Goal: Task Accomplishment & Management: Complete application form

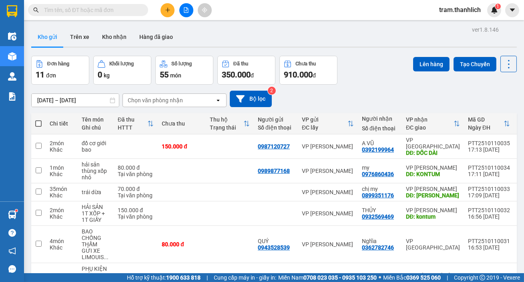
click at [164, 10] on button at bounding box center [168, 10] width 14 height 14
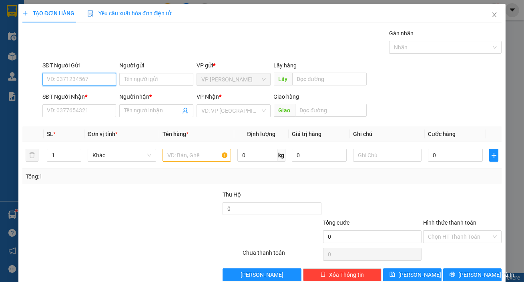
click at [80, 75] on input "SĐT Người Gửi" at bounding box center [79, 79] width 74 height 13
click at [84, 100] on div "0933587107" at bounding box center [78, 95] width 73 height 13
type input "0933587107"
type input "0908998123"
type input "[PERSON_NAME]"
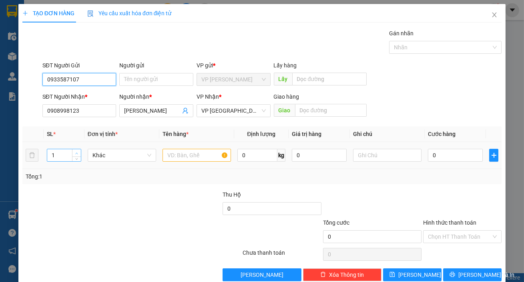
type input "0933587107"
click at [75, 151] on span "up" at bounding box center [77, 153] width 5 height 5
type input "4"
click at [75, 151] on span "up" at bounding box center [77, 153] width 5 height 5
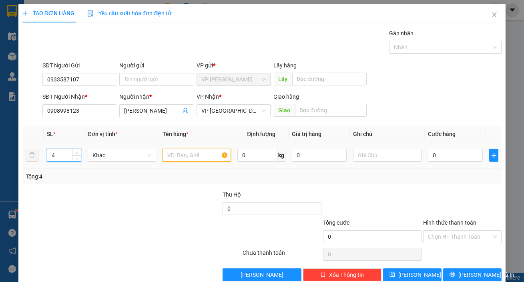
click at [189, 158] on input "text" at bounding box center [197, 155] width 68 height 13
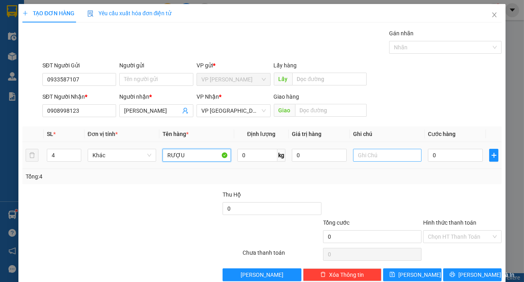
type input "RƯỢU"
click at [365, 153] on input "text" at bounding box center [387, 155] width 68 height 13
type input "THÙNG"
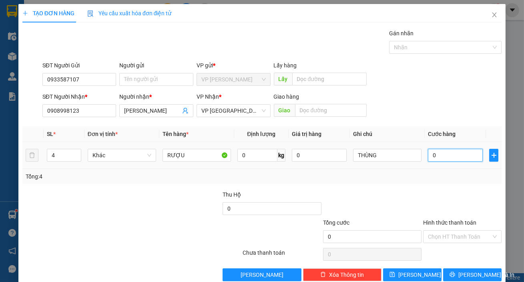
click at [441, 159] on input "0" at bounding box center [455, 155] width 55 height 13
type input "1"
type input "12"
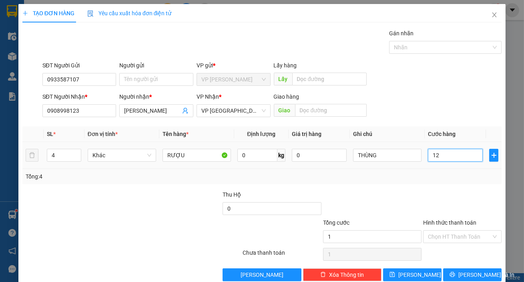
type input "12"
type input "120"
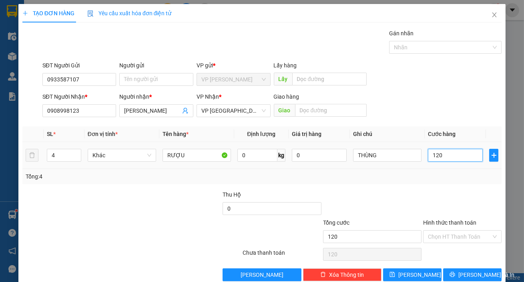
type input "1.200"
type input "12.000"
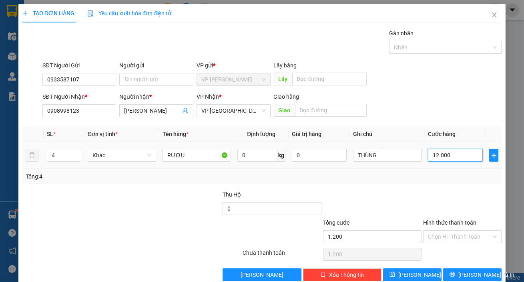
type input "12.000"
type input "120.000"
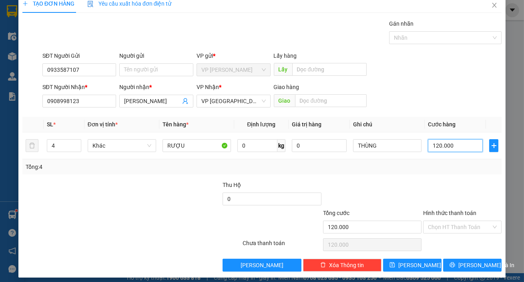
scroll to position [14, 0]
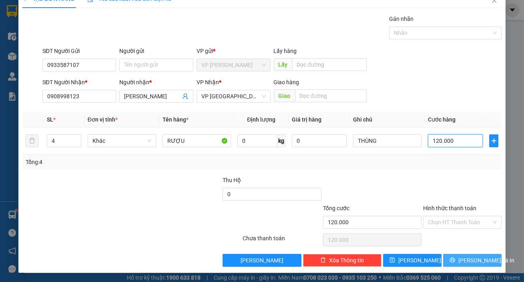
type input "120.000"
click at [473, 254] on button "[PERSON_NAME] và In" at bounding box center [472, 260] width 58 height 13
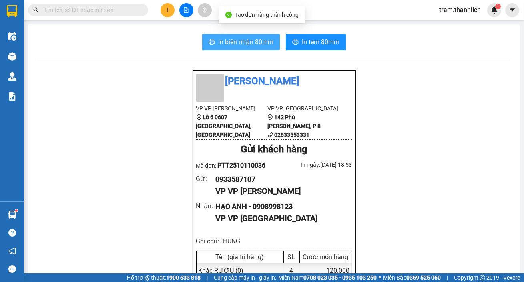
click at [230, 44] on span "In biên nhận 80mm" at bounding box center [245, 42] width 55 height 10
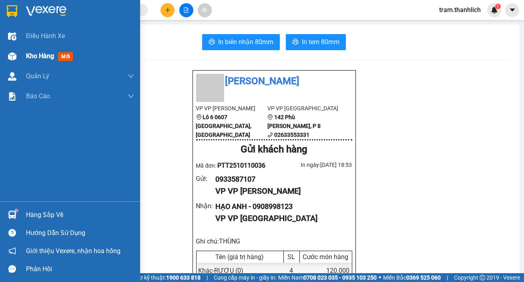
click at [9, 56] on img at bounding box center [12, 56] width 8 height 8
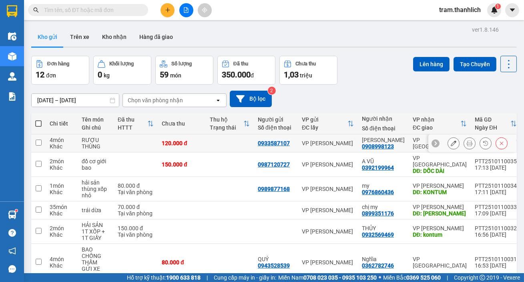
click at [468, 142] on button at bounding box center [469, 143] width 11 height 14
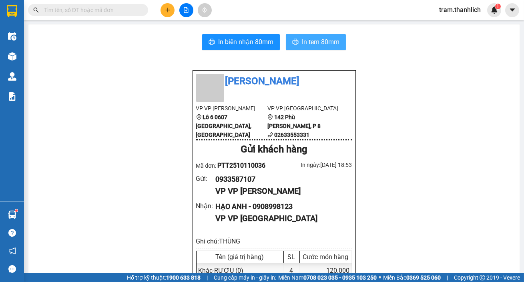
click at [330, 47] on span "In tem 80mm" at bounding box center [321, 42] width 38 height 10
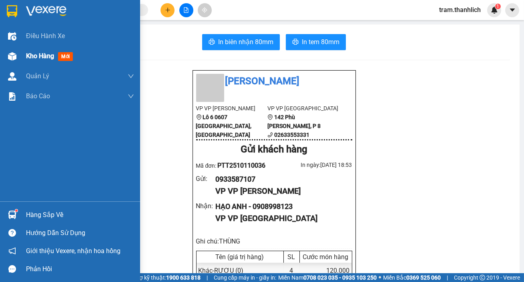
click at [28, 60] on div "Kho hàng mới" at bounding box center [51, 56] width 50 height 10
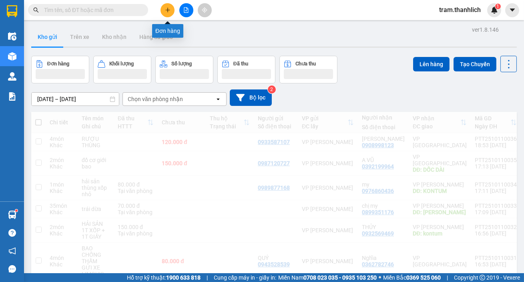
click at [167, 12] on icon "plus" at bounding box center [168, 10] width 6 height 6
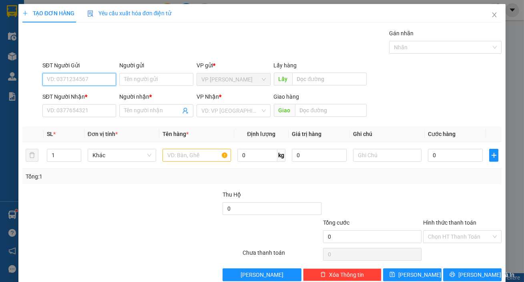
click at [75, 84] on input "SĐT Người Gửi" at bounding box center [79, 79] width 74 height 13
type input "0908520586"
click at [75, 93] on div "0908520586" at bounding box center [79, 95] width 64 height 9
type input "0988212030"
type input "[PERSON_NAME]"
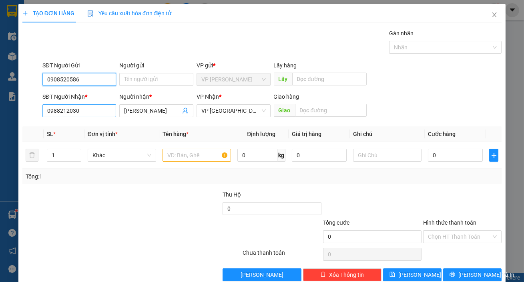
type input "0908520586"
click at [101, 109] on input "0988212030" at bounding box center [79, 110] width 74 height 13
type input "0899328998"
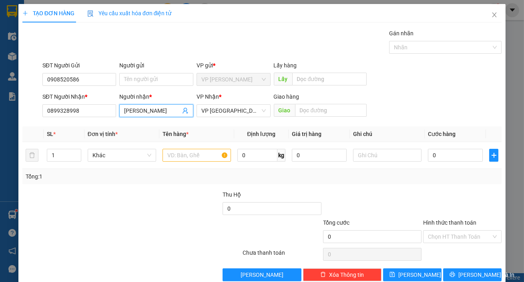
click at [162, 107] on input "[PERSON_NAME]" at bounding box center [152, 110] width 56 height 9
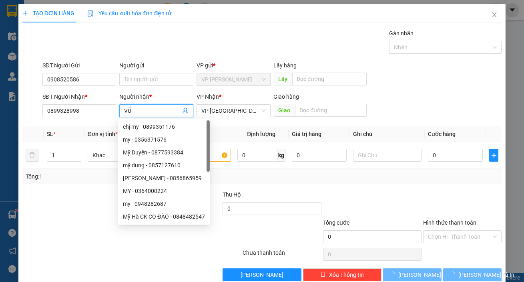
type input "VŨ"
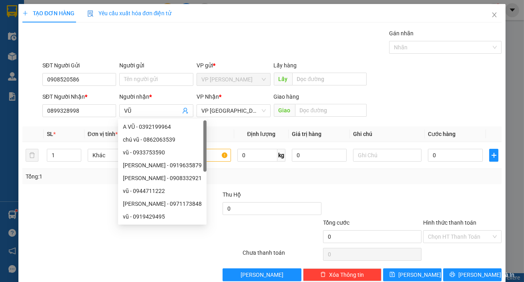
drag, startPoint x: 404, startPoint y: 74, endPoint x: 392, endPoint y: 98, distance: 27.2
click at [405, 74] on div "SĐT Người Gửi 0908520586 Người gửi Tên người gửi VP gửi * VP [PERSON_NAME] Lấy …" at bounding box center [272, 75] width 463 height 28
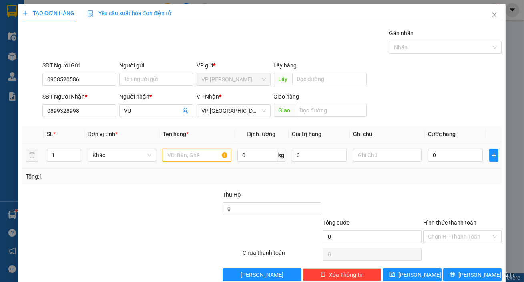
click at [216, 153] on input "text" at bounding box center [197, 155] width 68 height 13
type input "HỒ SƠ"
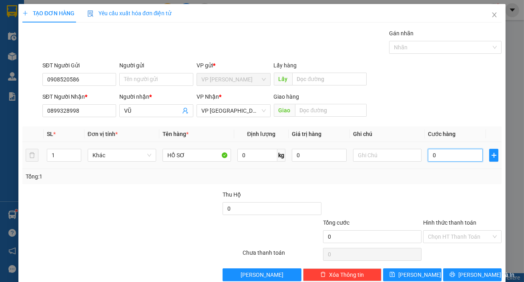
click at [449, 149] on input "0" at bounding box center [455, 155] width 55 height 13
type input "3"
type input "30"
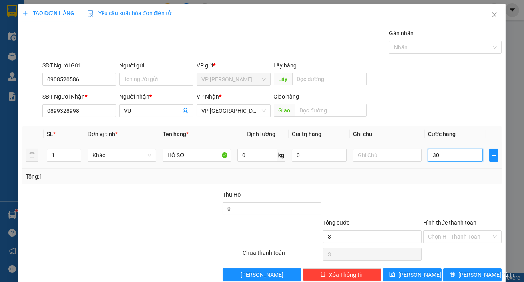
type input "30"
type input "300"
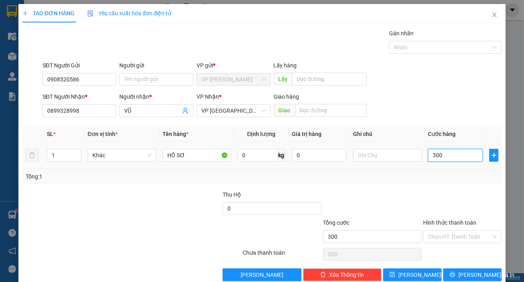
type input "3.000"
type input "30.000"
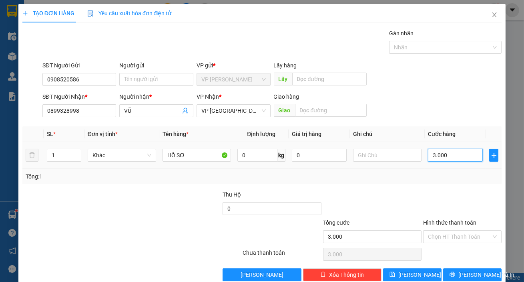
type input "30.000"
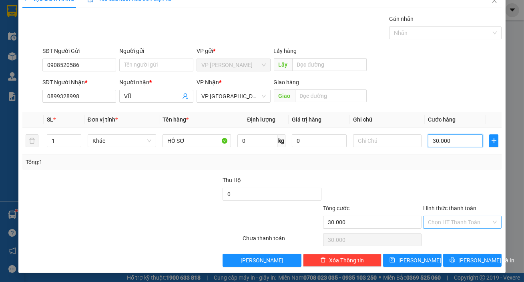
type input "30.000"
click at [451, 228] on div "Hình thức thanh toán Chọn HT Thanh Toán" at bounding box center [462, 217] width 79 height 28
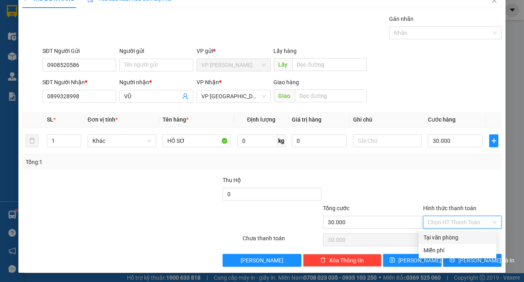
drag, startPoint x: 452, startPoint y: 232, endPoint x: 454, endPoint y: 240, distance: 8.3
click at [453, 235] on div "Tại văn phòng" at bounding box center [458, 237] width 78 height 13
type input "0"
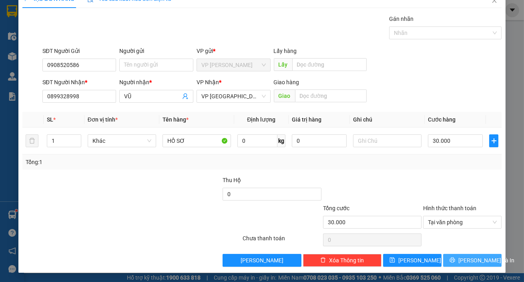
click at [461, 254] on button "[PERSON_NAME] và In" at bounding box center [472, 260] width 58 height 13
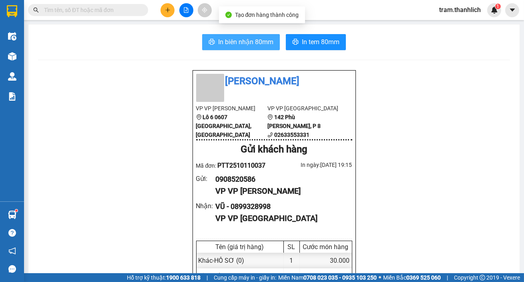
click at [251, 47] on span "In biên nhận 80mm" at bounding box center [245, 42] width 55 height 10
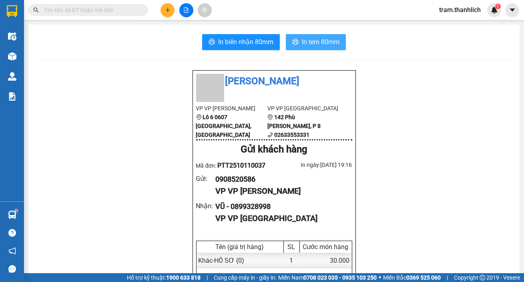
click at [334, 40] on span "In tem 80mm" at bounding box center [321, 42] width 38 height 10
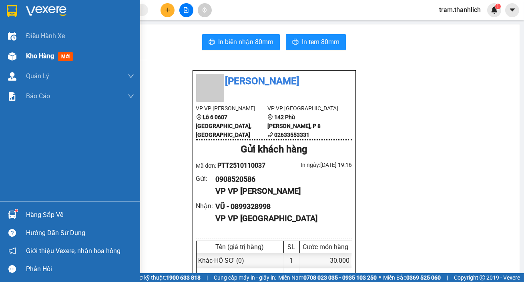
click at [21, 57] on div "Kho hàng mới" at bounding box center [70, 56] width 140 height 20
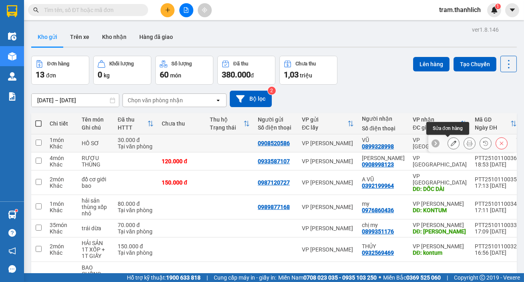
click at [451, 144] on icon at bounding box center [454, 143] width 6 height 6
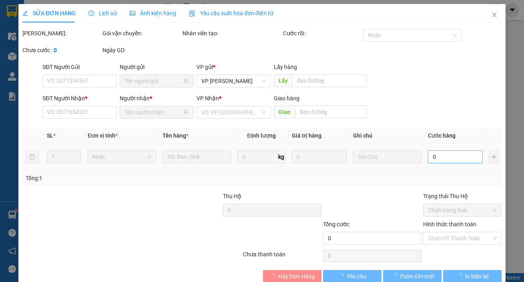
type input "0908520586"
type input "0899328998"
type input "30.000"
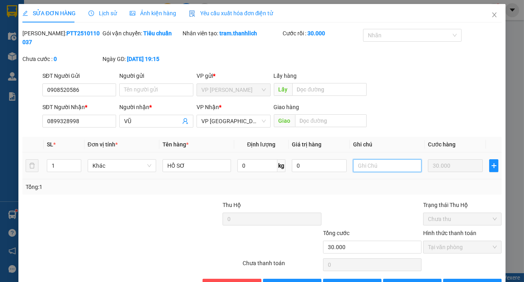
click at [395, 167] on input "text" at bounding box center [387, 165] width 68 height 13
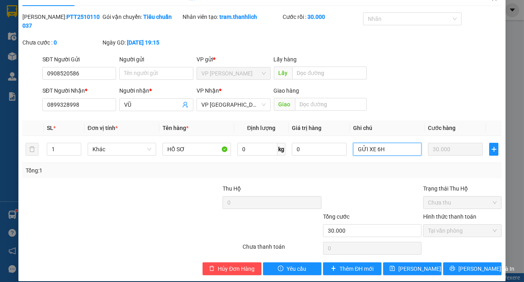
scroll to position [25, 0]
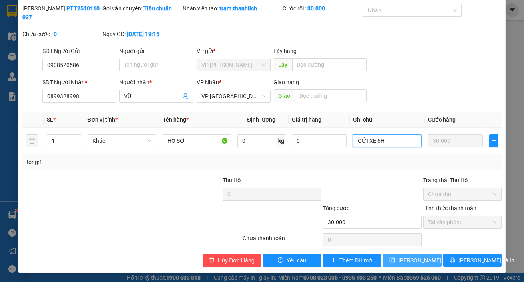
type input "GỬI XE 6H"
click at [425, 256] on span "[PERSON_NAME] thay đổi" at bounding box center [431, 260] width 64 height 9
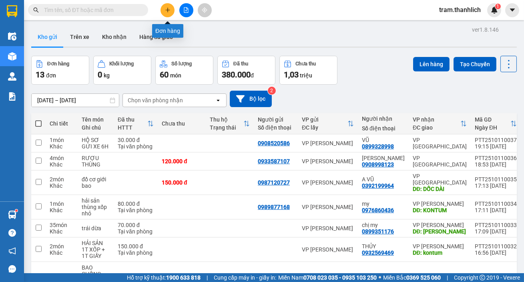
click at [165, 14] on button at bounding box center [168, 10] width 14 height 14
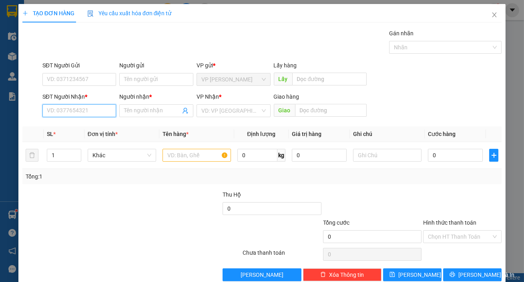
click at [100, 109] on input "SĐT Người Nhận *" at bounding box center [79, 110] width 74 height 13
type input "0903508825"
click at [133, 110] on input "Người nhận *" at bounding box center [152, 110] width 56 height 9
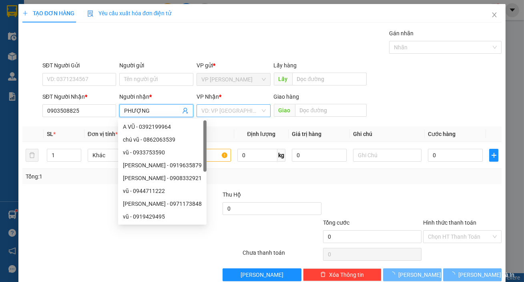
type input "PHƯỢNG"
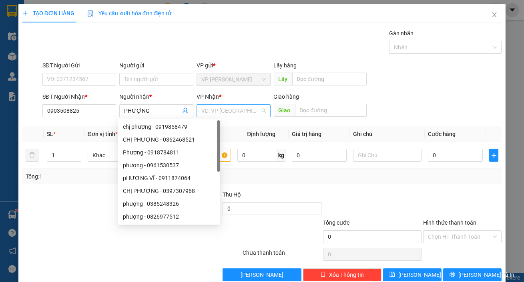
click at [236, 107] on input "search" at bounding box center [230, 111] width 59 height 12
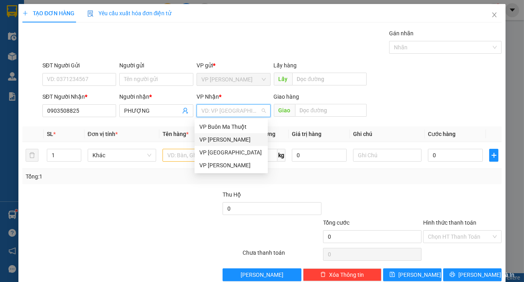
click at [237, 133] on div "VP [PERSON_NAME]" at bounding box center [231, 139] width 73 height 13
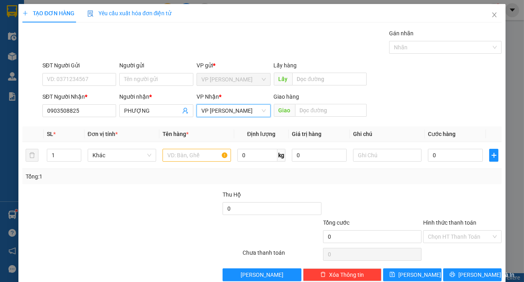
click at [252, 105] on span "VP [PERSON_NAME]" at bounding box center [233, 111] width 64 height 12
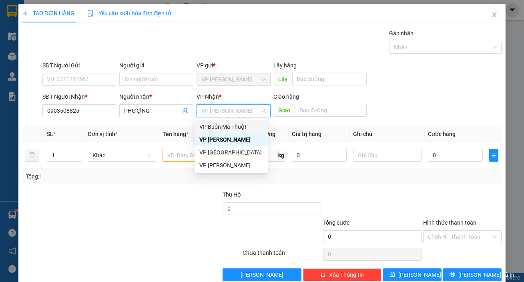
click at [243, 130] on div "VP Buôn Ma Thuột" at bounding box center [231, 126] width 64 height 9
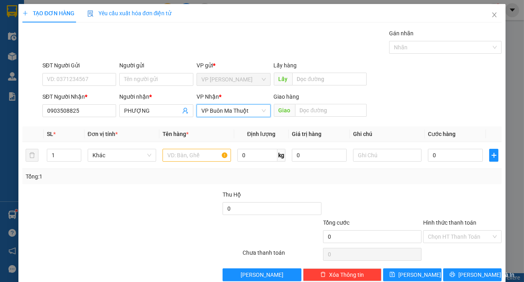
click at [321, 117] on div "Giao hàng Giao" at bounding box center [320, 106] width 93 height 28
click at [325, 109] on input "text" at bounding box center [331, 110] width 72 height 13
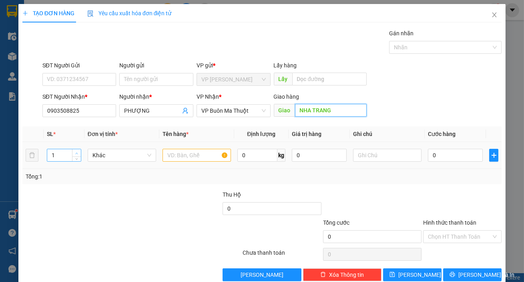
type input "NHA TRANG"
type input "2"
click at [78, 151] on span "up" at bounding box center [77, 153] width 5 height 5
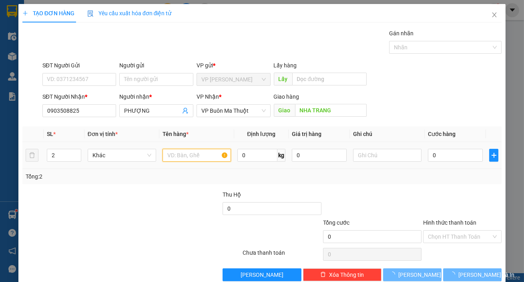
click at [184, 156] on input "text" at bounding box center [197, 155] width 68 height 13
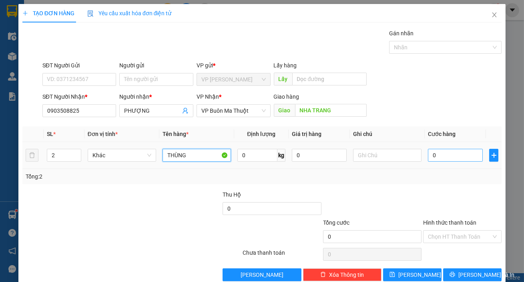
type input "THÙNG"
click at [431, 154] on input "0" at bounding box center [455, 155] width 55 height 13
type input "2"
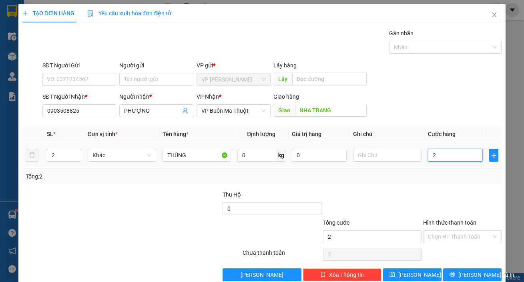
type input "25"
type input "250"
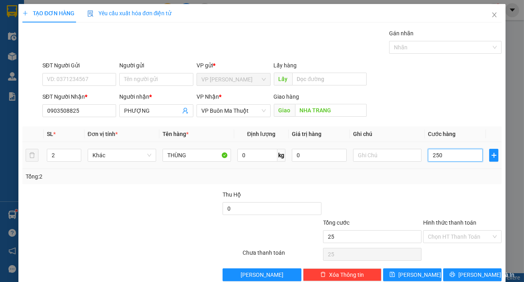
type input "250"
type input "2.500"
type input "25.000"
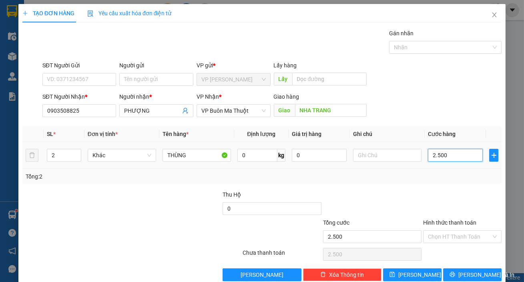
type input "25.000"
type input "250.000"
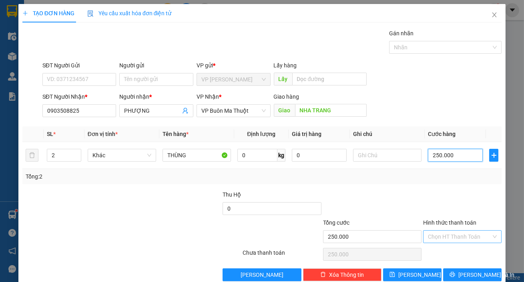
type input "250.000"
click at [448, 236] on input "Hình thức thanh toán" at bounding box center [459, 236] width 63 height 12
drag, startPoint x: 451, startPoint y: 245, endPoint x: 449, endPoint y: 250, distance: 5.8
click at [451, 245] on div "Transit Pickup Surcharge Ids Transit Deliver Surcharge Ids Transit Deliver Surc…" at bounding box center [261, 155] width 479 height 252
click at [451, 238] on input "Hình thức thanh toán" at bounding box center [459, 236] width 63 height 12
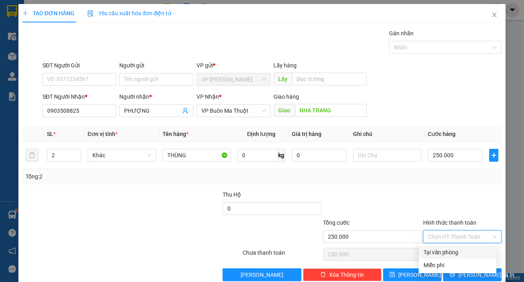
click at [451, 248] on div "Tại văn phòng" at bounding box center [458, 252] width 68 height 9
type input "0"
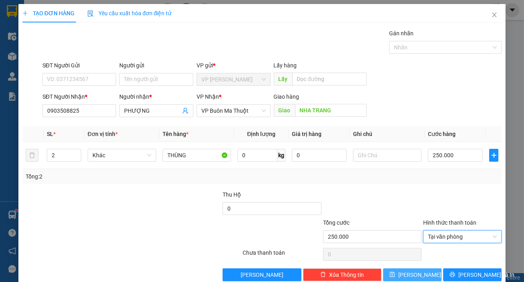
click at [417, 275] on span "[PERSON_NAME]" at bounding box center [420, 274] width 43 height 9
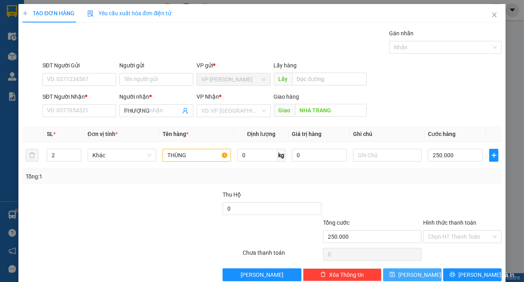
type input "1"
type input "0"
click at [493, 10] on span "Close" at bounding box center [494, 15] width 22 height 22
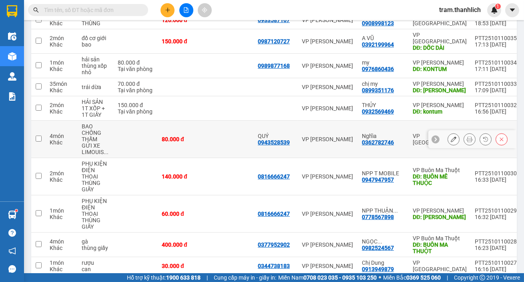
scroll to position [50, 0]
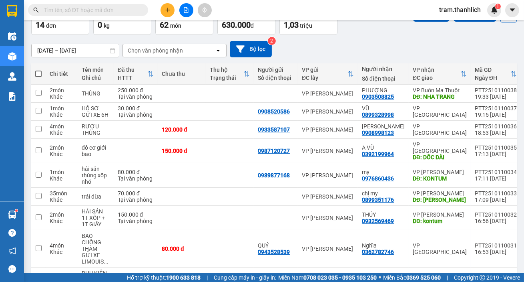
click at [72, 7] on input "text" at bounding box center [91, 10] width 95 height 9
type input "975"
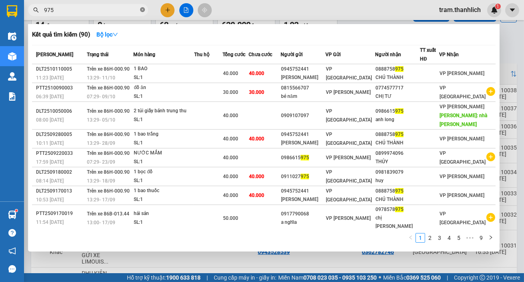
click at [143, 8] on icon "close-circle" at bounding box center [142, 9] width 5 height 5
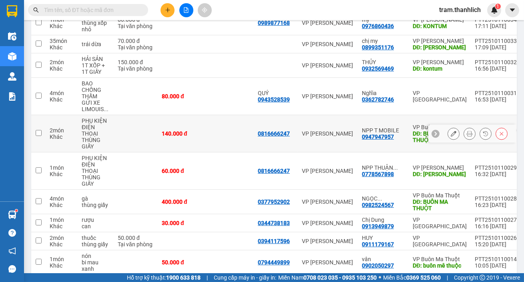
scroll to position [232, 0]
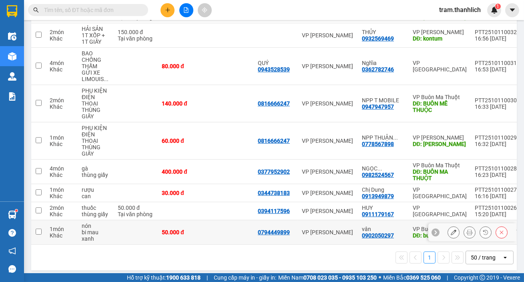
click at [234, 229] on td at bounding box center [230, 232] width 48 height 24
checkbox input "true"
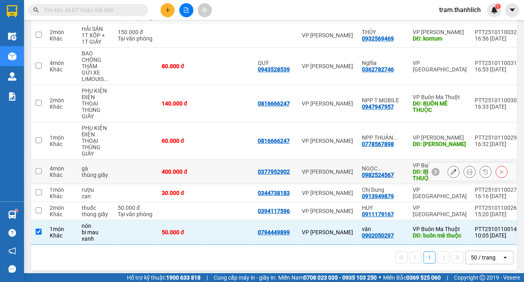
click at [230, 169] on td at bounding box center [230, 171] width 48 height 24
checkbox input "true"
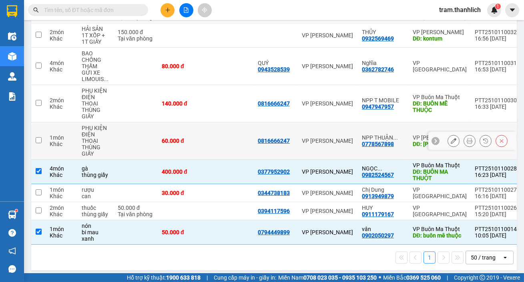
click at [234, 133] on td at bounding box center [230, 140] width 48 height 37
checkbox input "true"
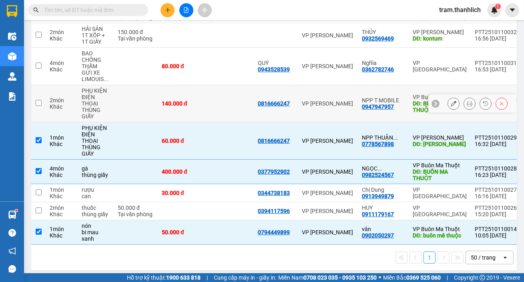
click at [236, 101] on td at bounding box center [230, 103] width 48 height 37
checkbox input "true"
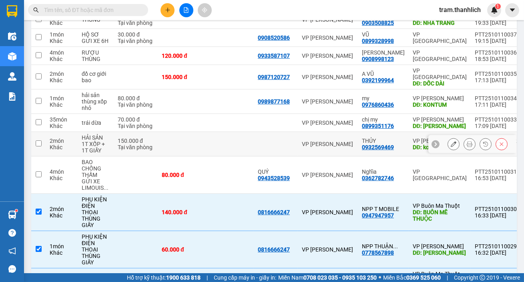
scroll to position [123, 0]
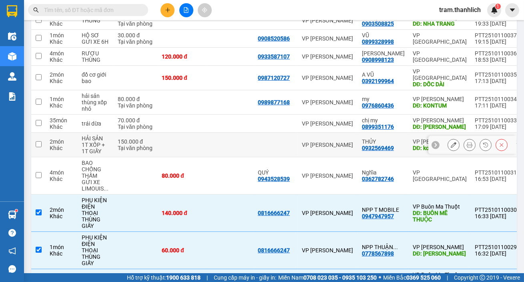
click at [252, 140] on td at bounding box center [230, 145] width 48 height 24
checkbox input "true"
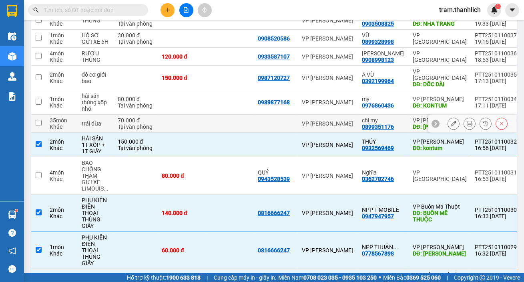
drag, startPoint x: 250, startPoint y: 117, endPoint x: 259, endPoint y: 97, distance: 21.9
click at [251, 115] on td at bounding box center [230, 124] width 48 height 18
checkbox input "true"
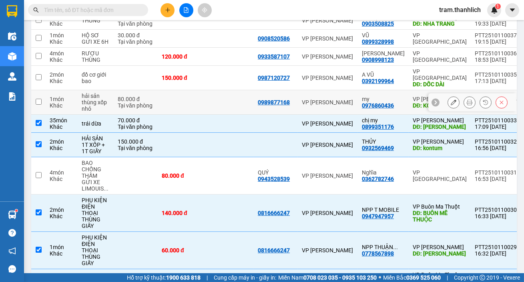
click at [259, 99] on div "0989877168" at bounding box center [274, 102] width 32 height 6
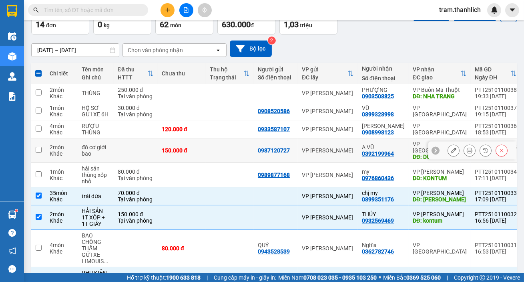
scroll to position [50, 0]
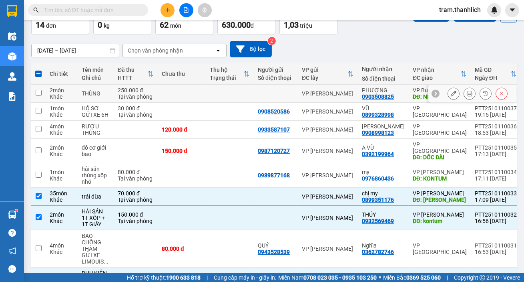
click at [258, 91] on div at bounding box center [276, 93] width 36 height 6
checkbox input "true"
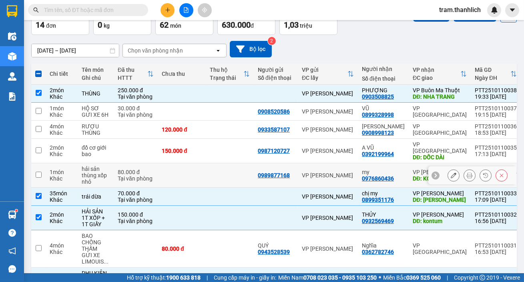
click at [228, 166] on td at bounding box center [230, 175] width 48 height 24
checkbox input "true"
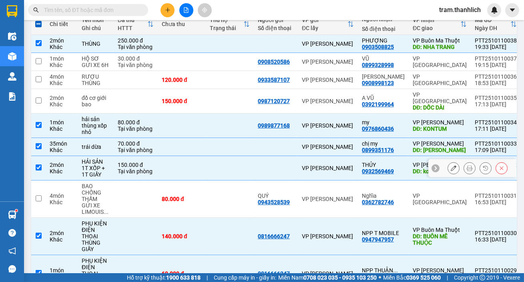
scroll to position [0, 0]
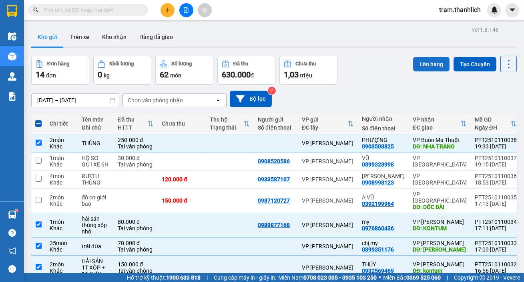
drag, startPoint x: 425, startPoint y: 65, endPoint x: 429, endPoint y: 64, distance: 4.0
click at [428, 64] on button "Lên hàng" at bounding box center [431, 64] width 36 height 14
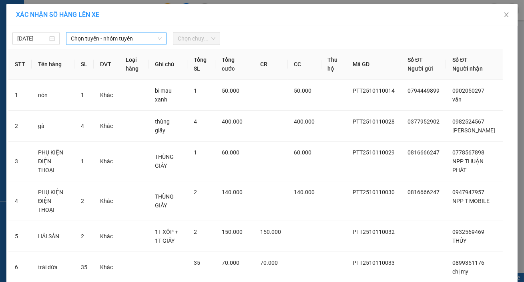
click at [115, 40] on span "Chọn tuyến - nhóm tuyến" at bounding box center [116, 38] width 91 height 12
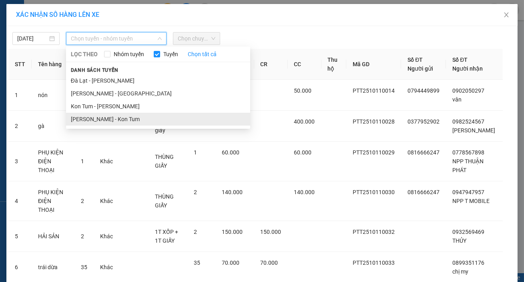
click at [120, 120] on li "[PERSON_NAME] - Kon Tum" at bounding box center [158, 119] width 184 height 13
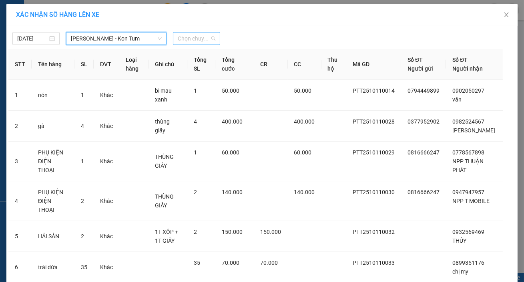
click at [203, 36] on span "Chọn chuyến" at bounding box center [197, 38] width 38 height 12
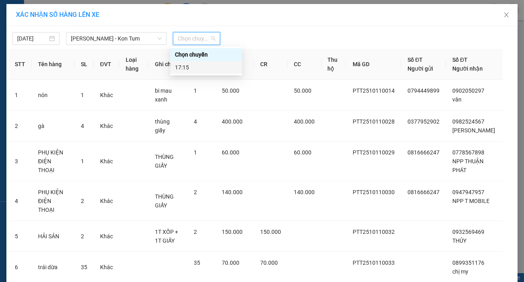
click at [201, 69] on div "17:15" at bounding box center [206, 67] width 62 height 9
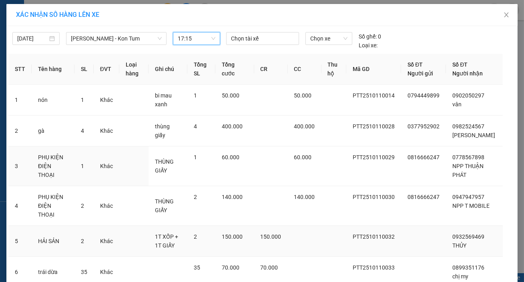
scroll to position [116, 0]
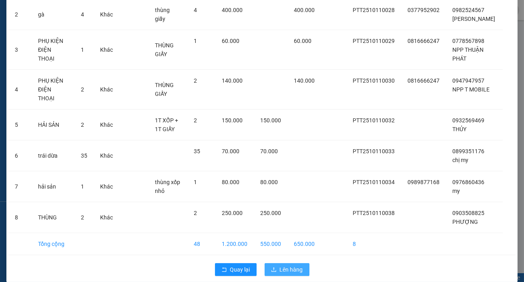
click at [294, 265] on span "Lên hàng" at bounding box center [291, 269] width 23 height 9
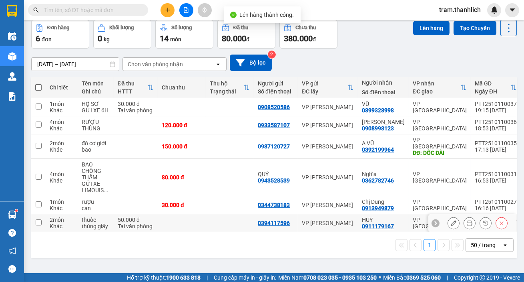
scroll to position [36, 0]
